Goal: Task Accomplishment & Management: Complete application form

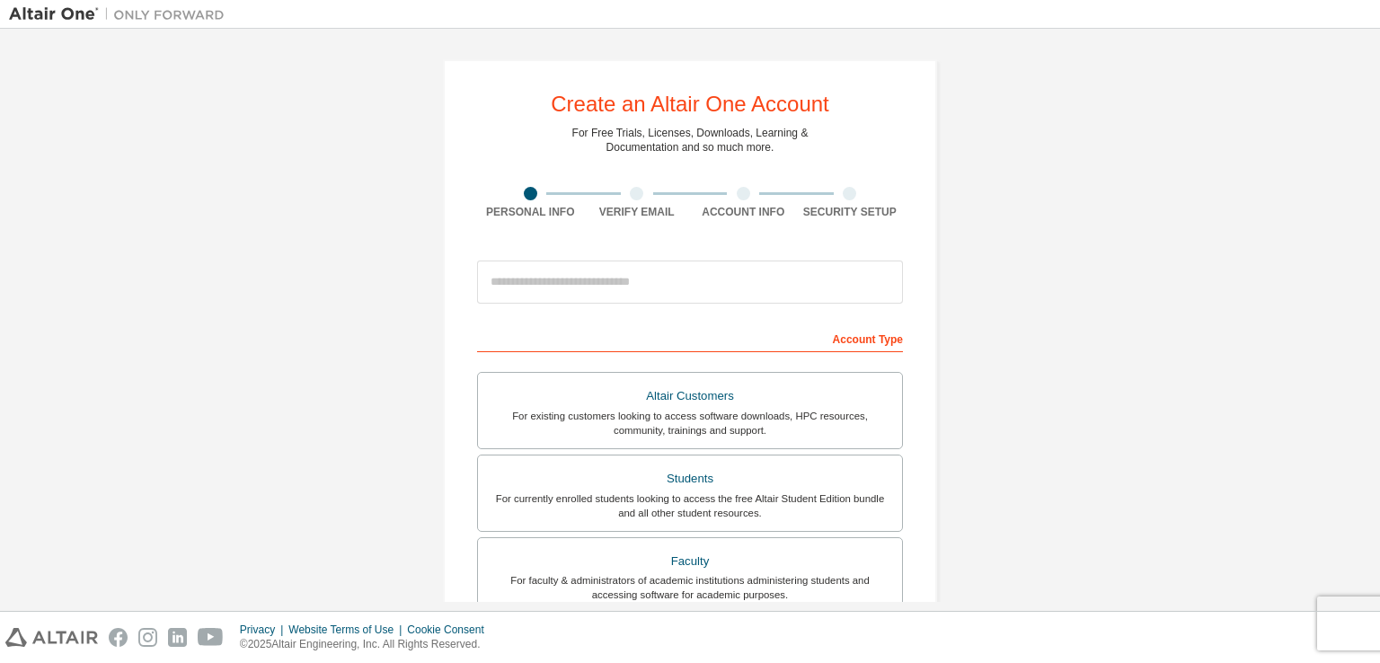
click at [566, 343] on div "Account Type" at bounding box center [690, 337] width 426 height 29
click at [583, 328] on div "Account Type" at bounding box center [690, 337] width 426 height 29
drag, startPoint x: 586, startPoint y: 334, endPoint x: 979, endPoint y: 368, distance: 394.9
click at [622, 332] on div "Account Type" at bounding box center [690, 337] width 426 height 29
click at [844, 337] on div "Account Type" at bounding box center [690, 337] width 426 height 29
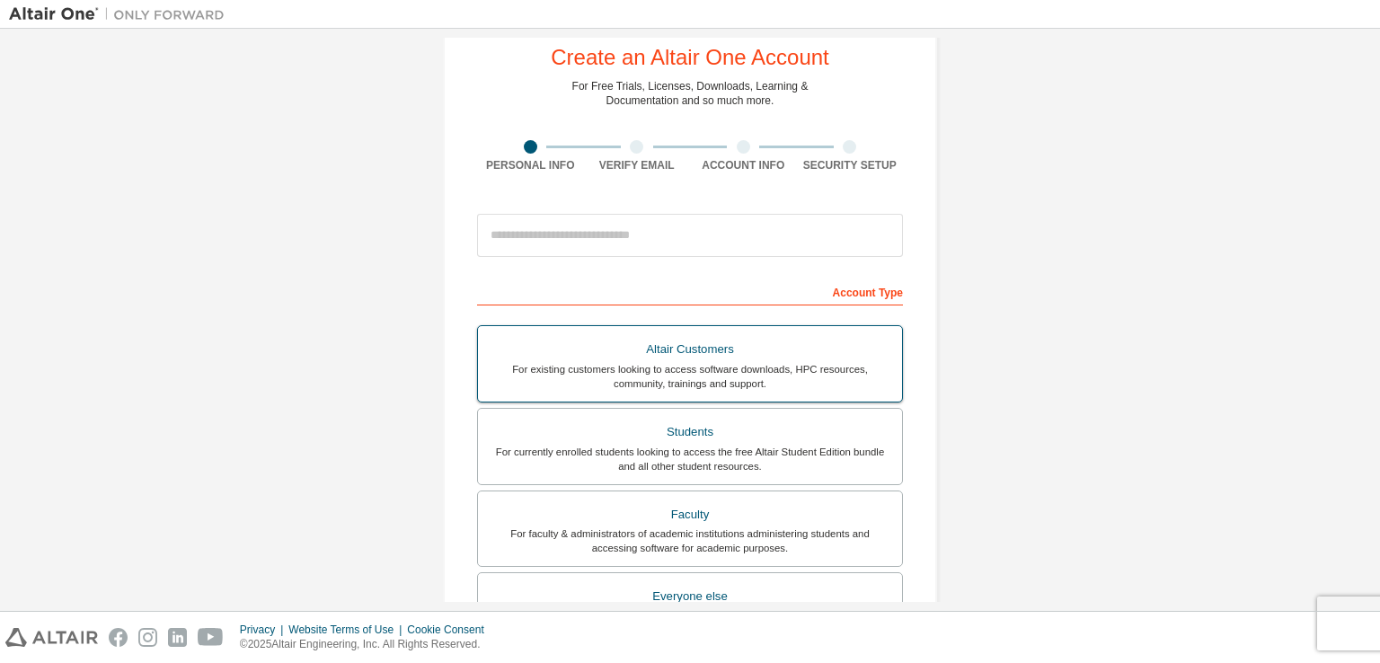
scroll to position [90, 0]
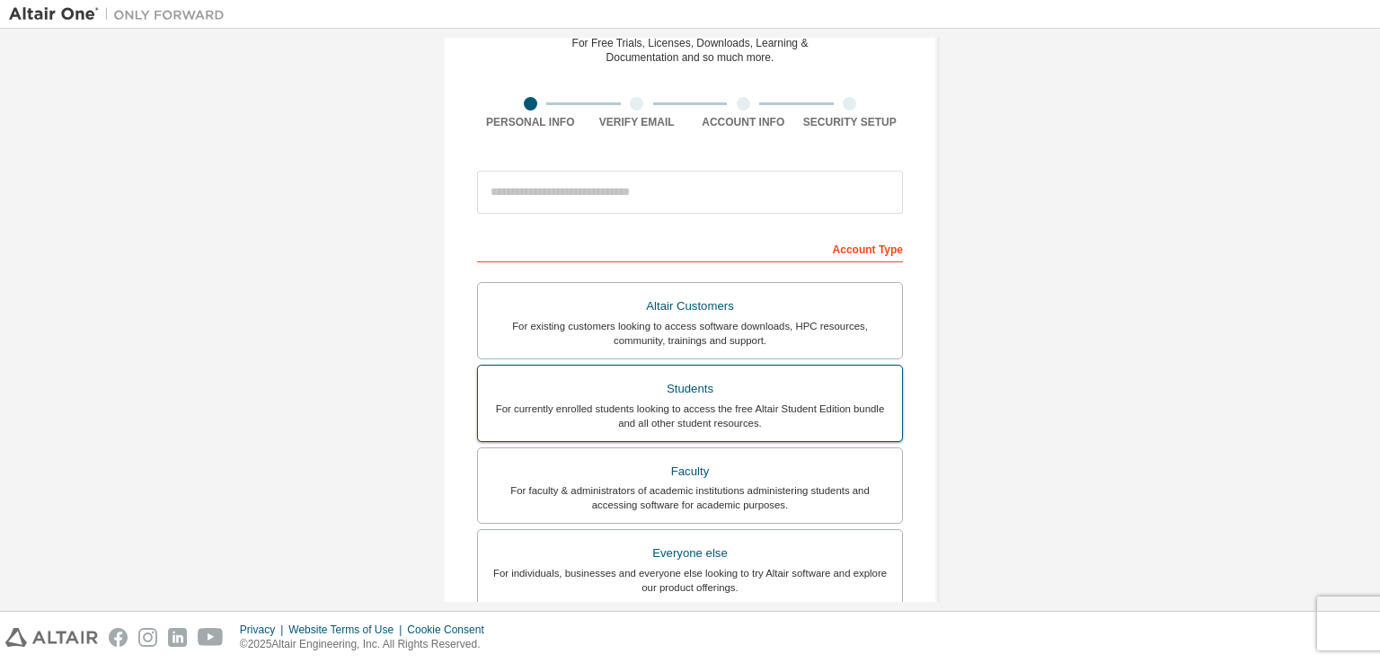
click at [783, 391] on div "Students" at bounding box center [690, 388] width 402 height 25
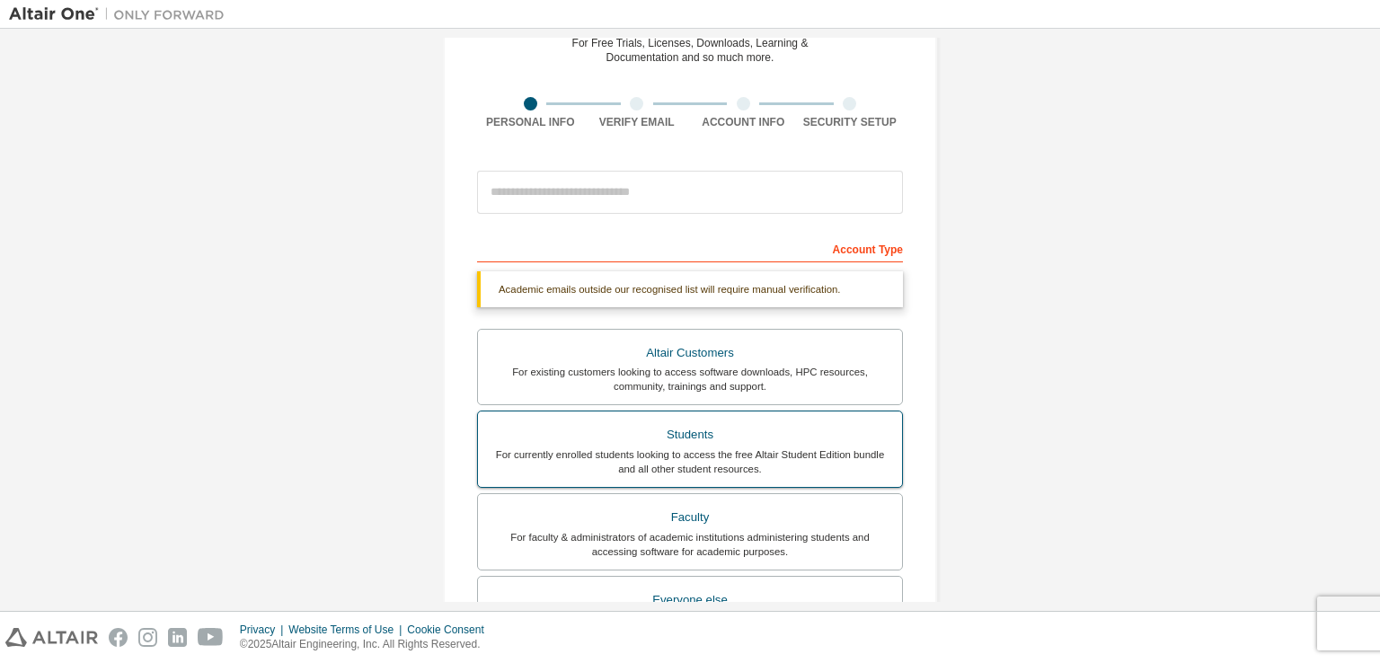
click at [827, 457] on div "For currently enrolled students looking to access the free Altair Student Editi…" at bounding box center [690, 461] width 402 height 29
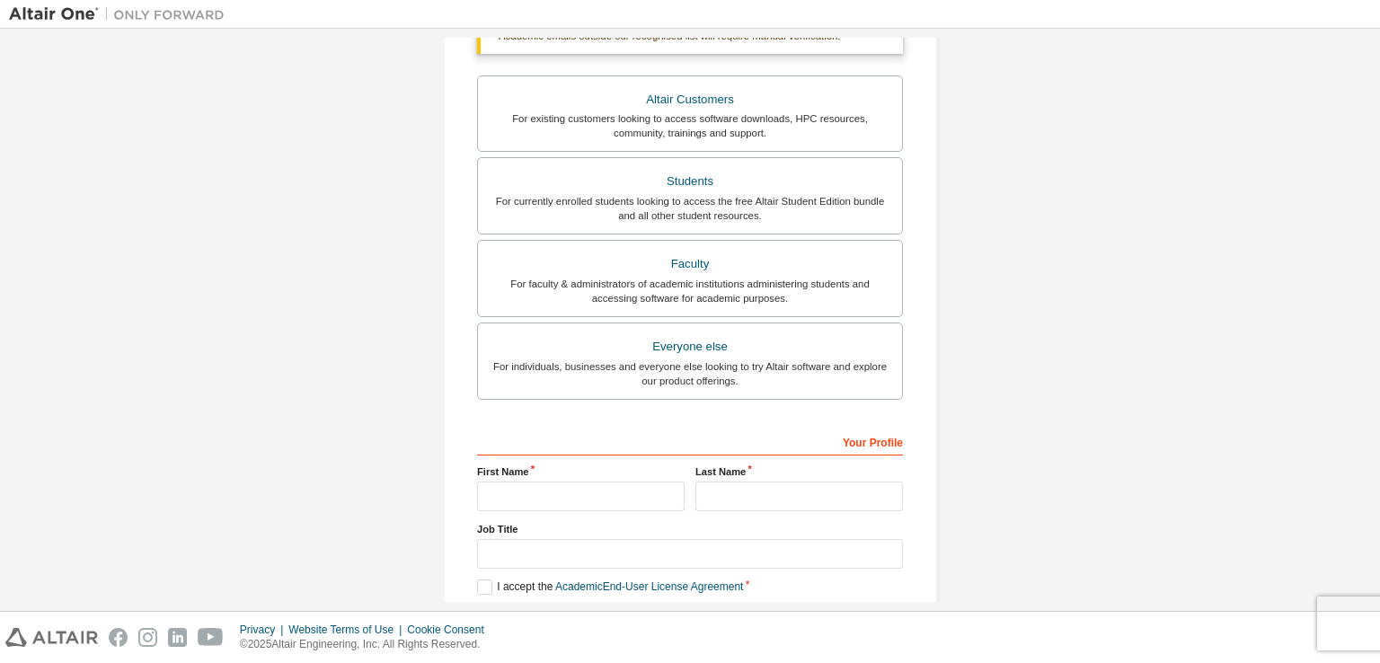
scroll to position [359, 0]
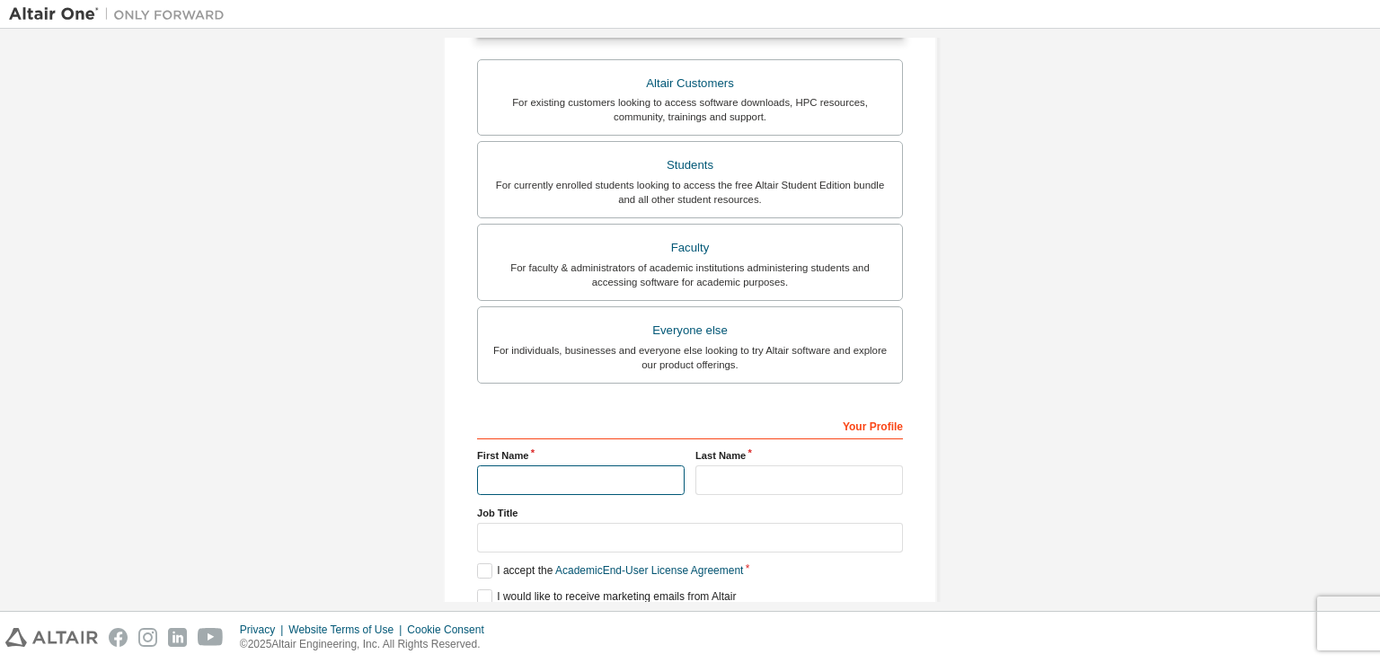
click at [552, 482] on input "text" at bounding box center [581, 480] width 208 height 30
type input "**********"
click at [772, 466] on input "text" at bounding box center [799, 480] width 208 height 30
type input "**********"
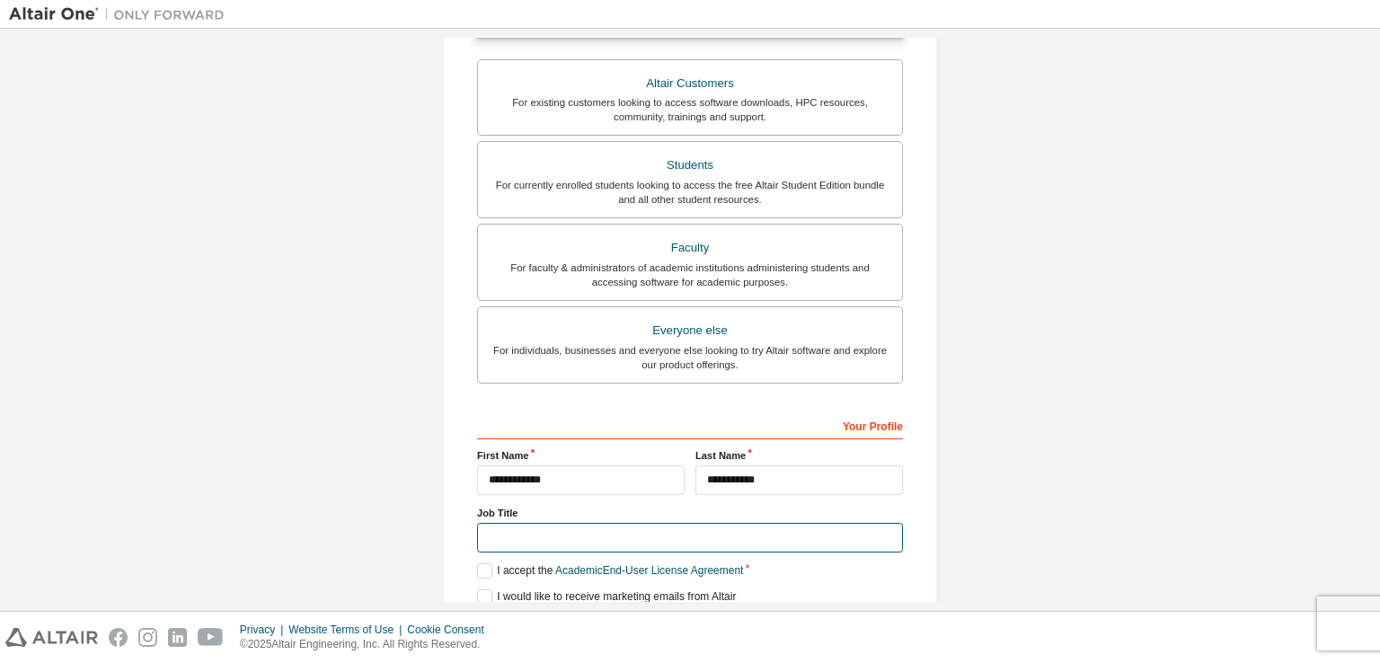
click at [668, 534] on input "text" at bounding box center [690, 538] width 426 height 30
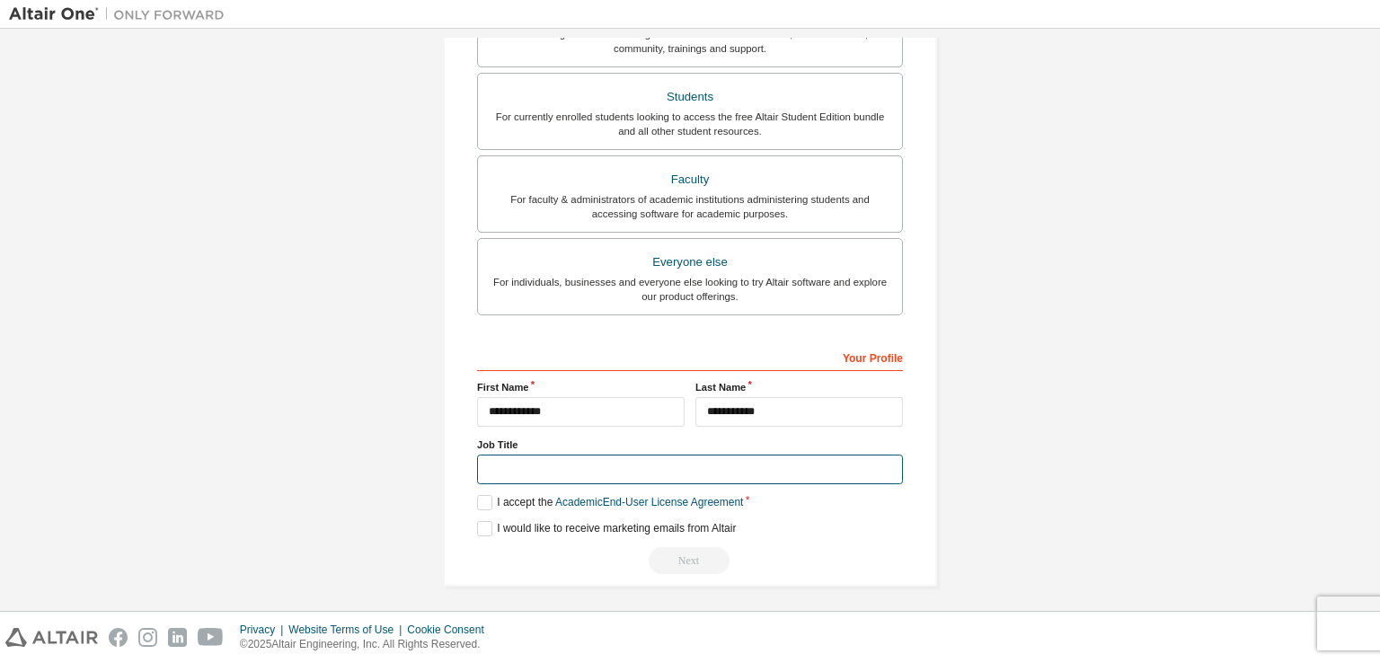
scroll to position [430, 0]
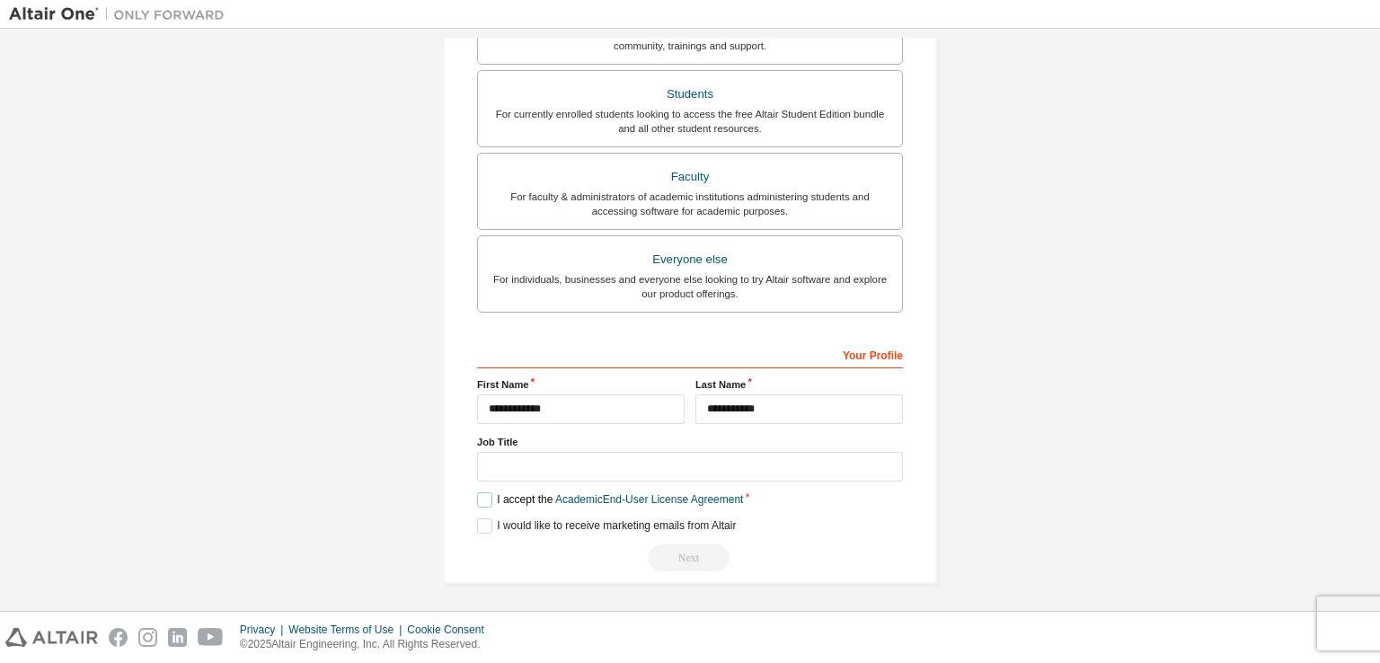
click at [482, 498] on label "I accept the Academic End-User License Agreement" at bounding box center [610, 499] width 266 height 15
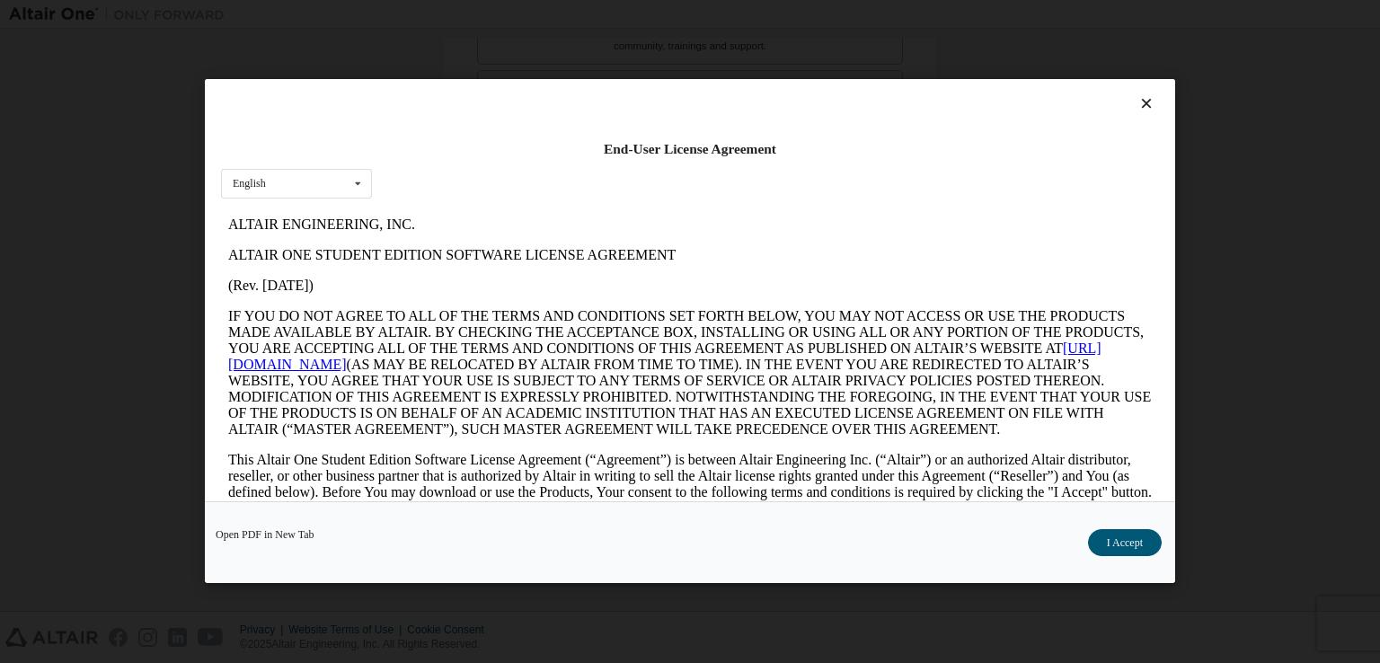
scroll to position [0, 0]
click at [1139, 552] on button "I Accept" at bounding box center [1125, 543] width 74 height 27
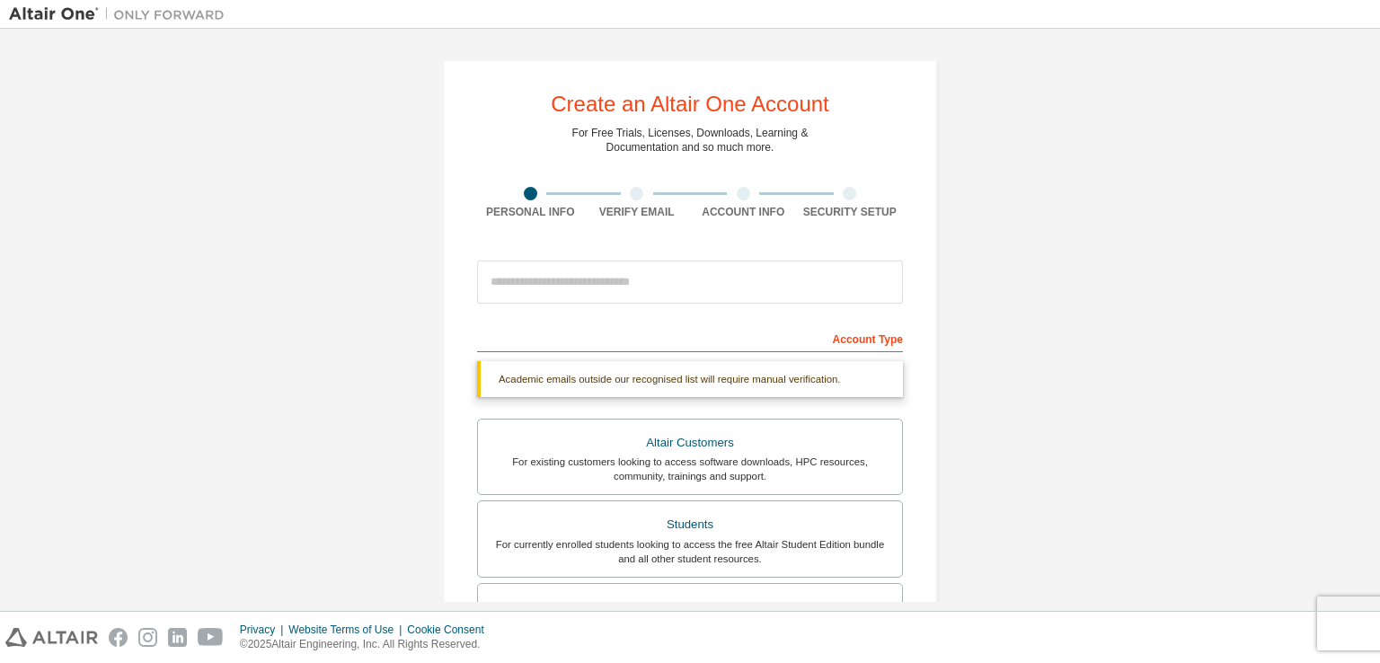
click at [714, 346] on div "Account Type" at bounding box center [690, 337] width 426 height 29
click at [673, 373] on div "Academic emails outside our recognised list will require manual verification." at bounding box center [690, 379] width 426 height 36
click at [639, 384] on div "Academic emails outside our recognised list will require manual verification." at bounding box center [690, 379] width 426 height 36
click at [593, 328] on div "Account Type" at bounding box center [690, 337] width 426 height 29
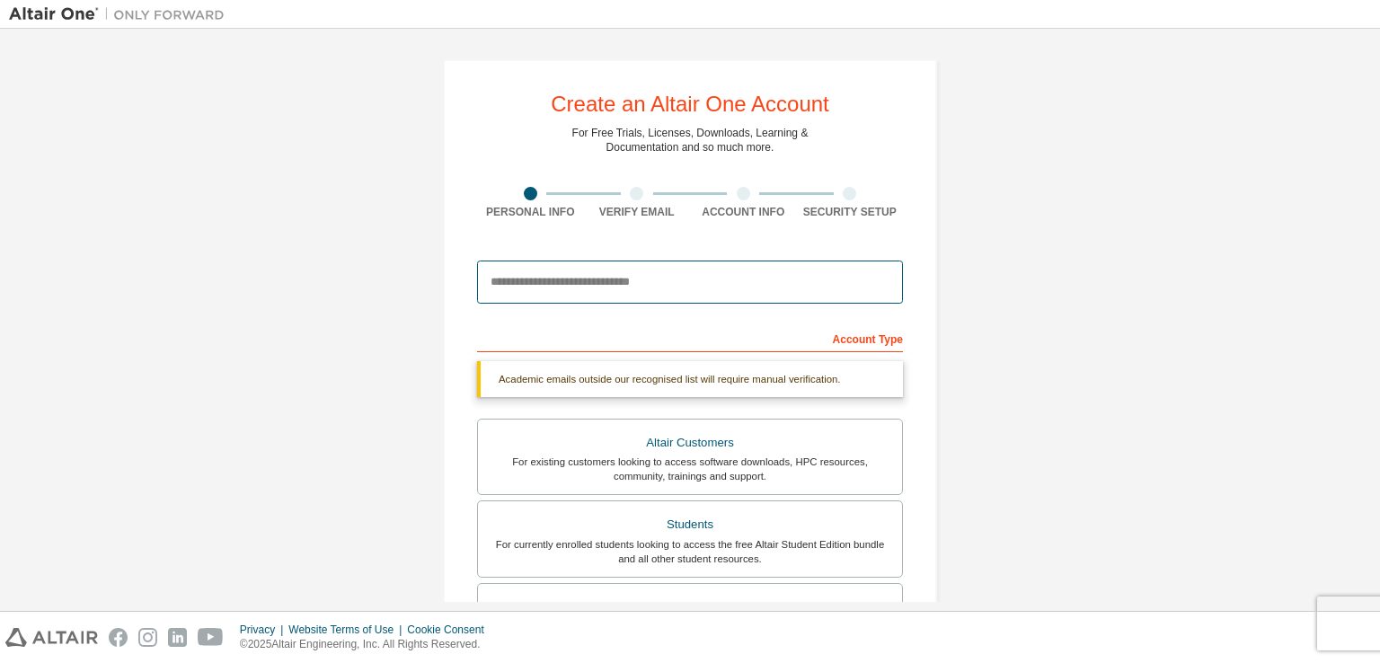
click at [571, 279] on input "email" at bounding box center [690, 282] width 426 height 43
type input "**********"
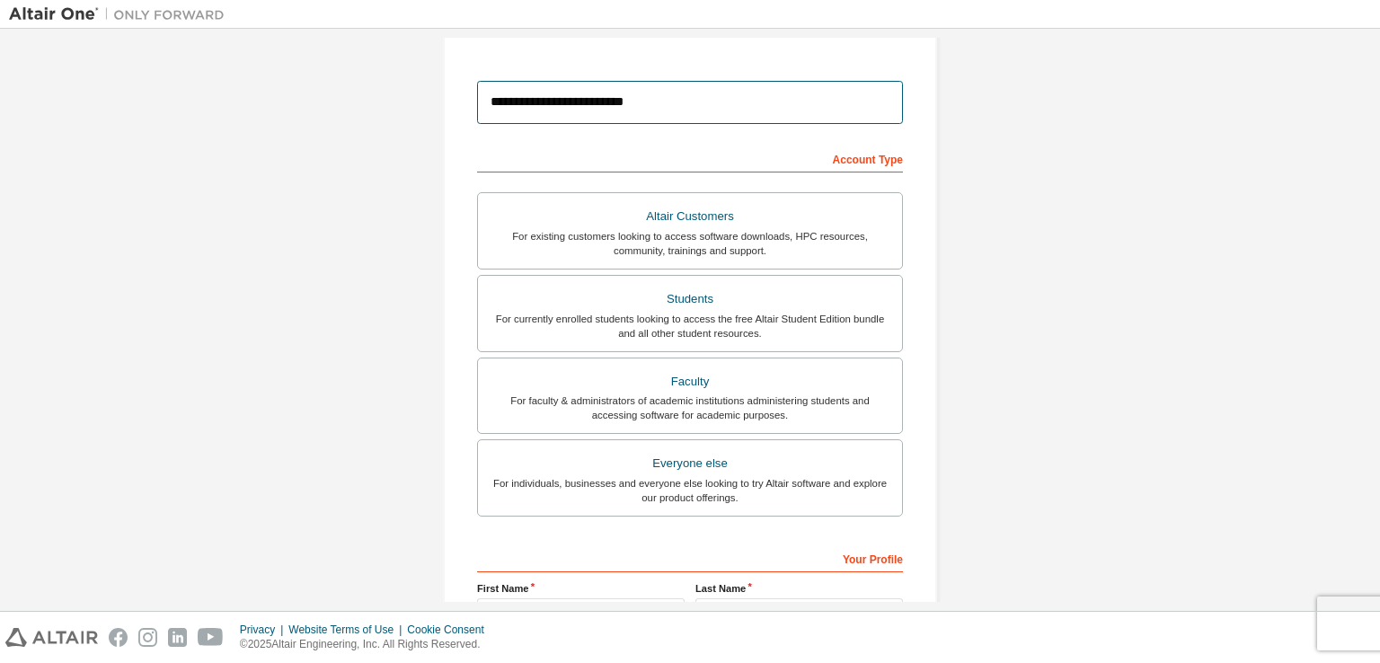
scroll to position [384, 0]
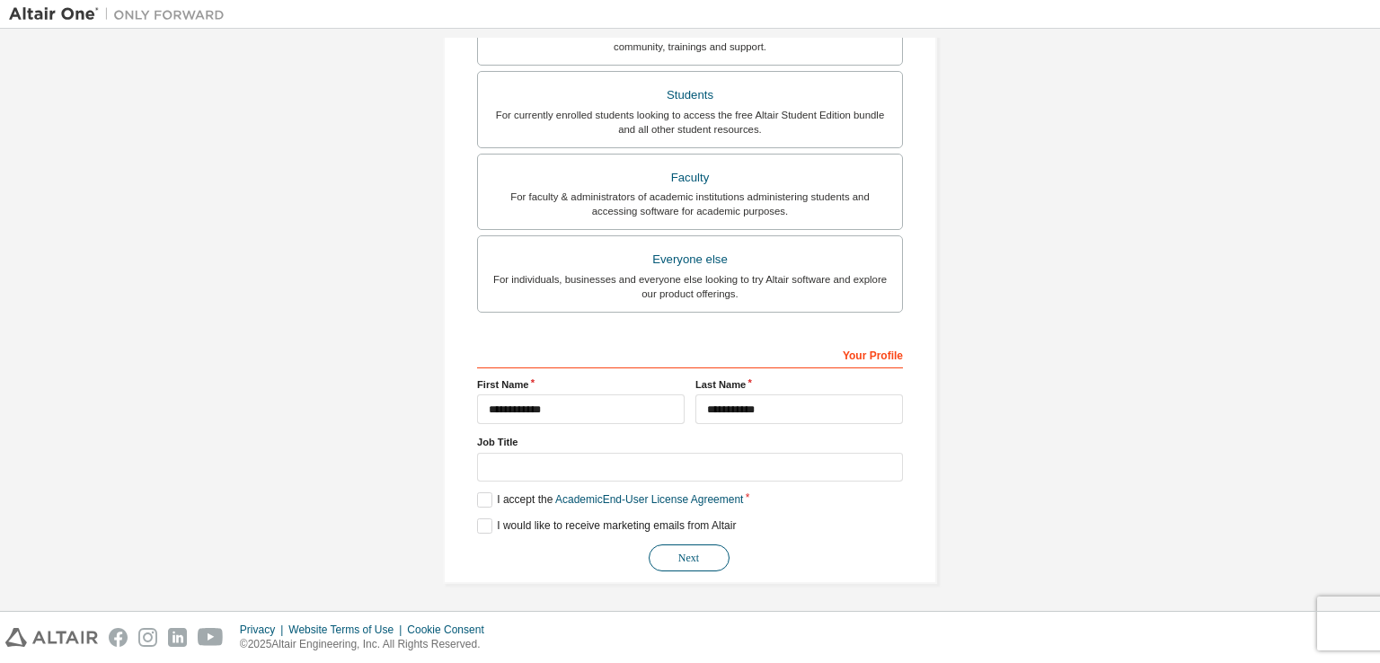
click at [699, 554] on button "Next" at bounding box center [689, 557] width 81 height 27
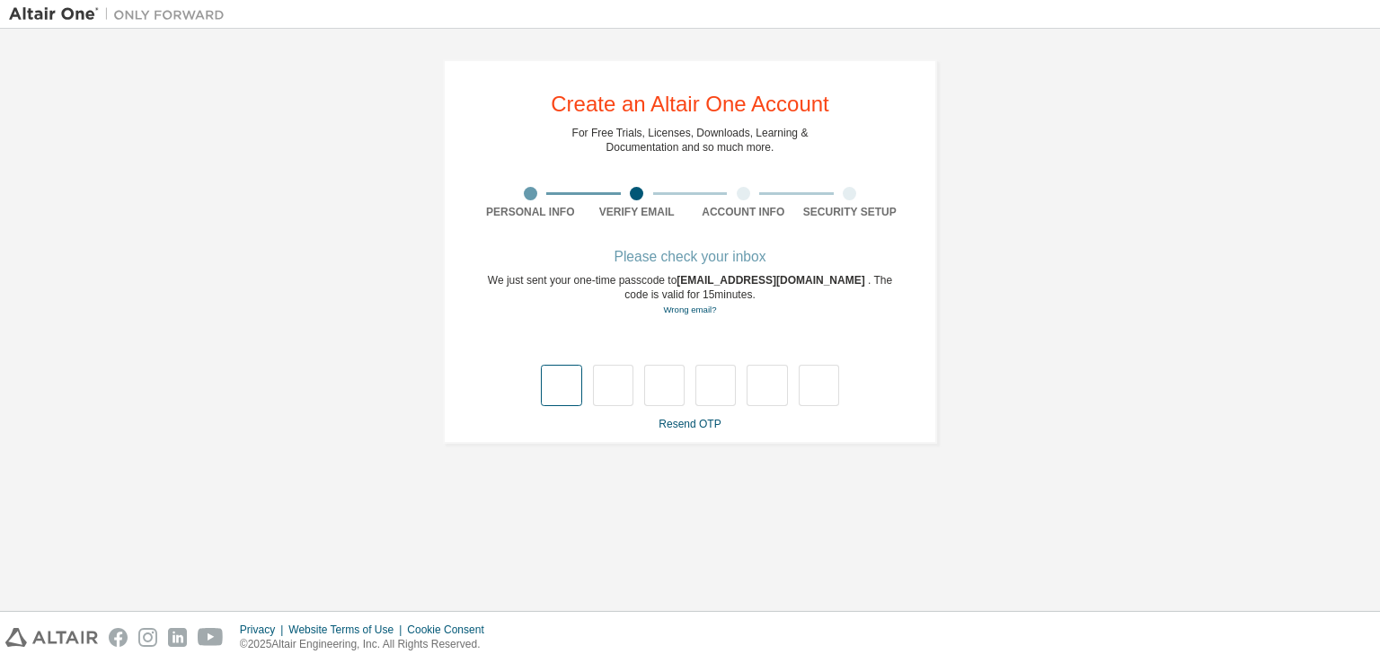
click at [561, 389] on input "text" at bounding box center [561, 385] width 40 height 41
type input "*"
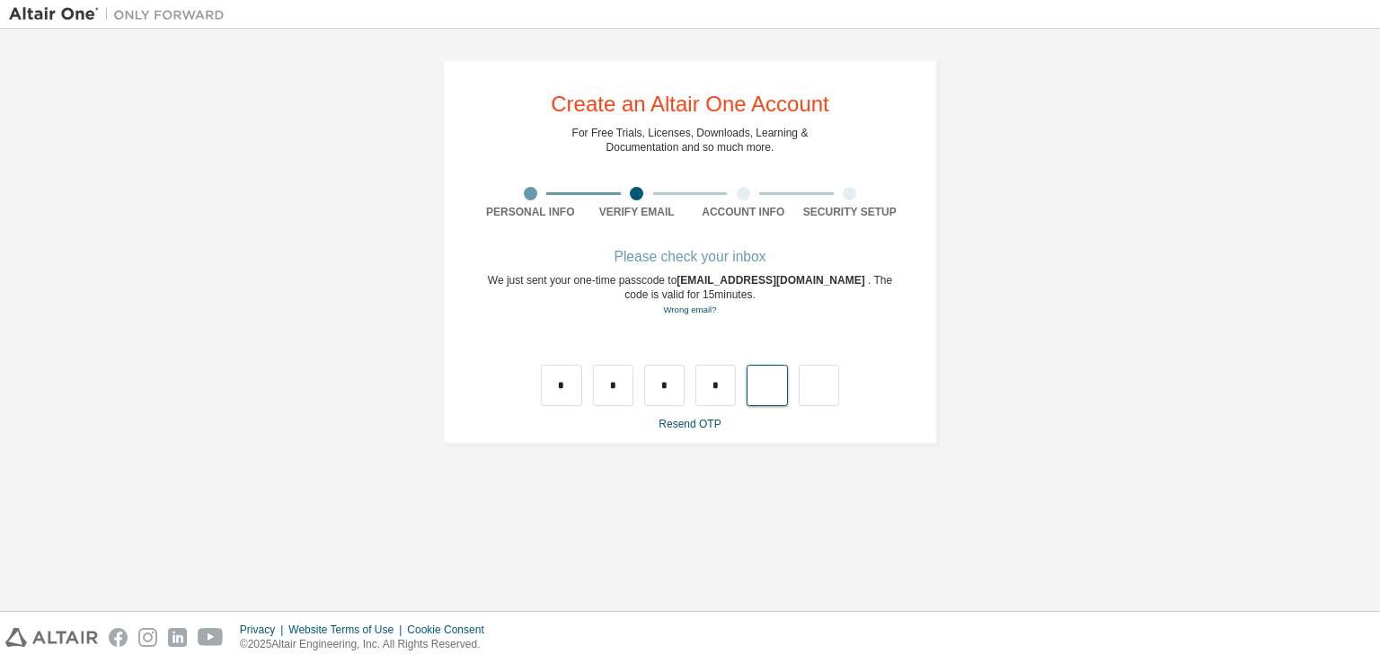
type input "*"
